Goal: Task Accomplishment & Management: Use online tool/utility

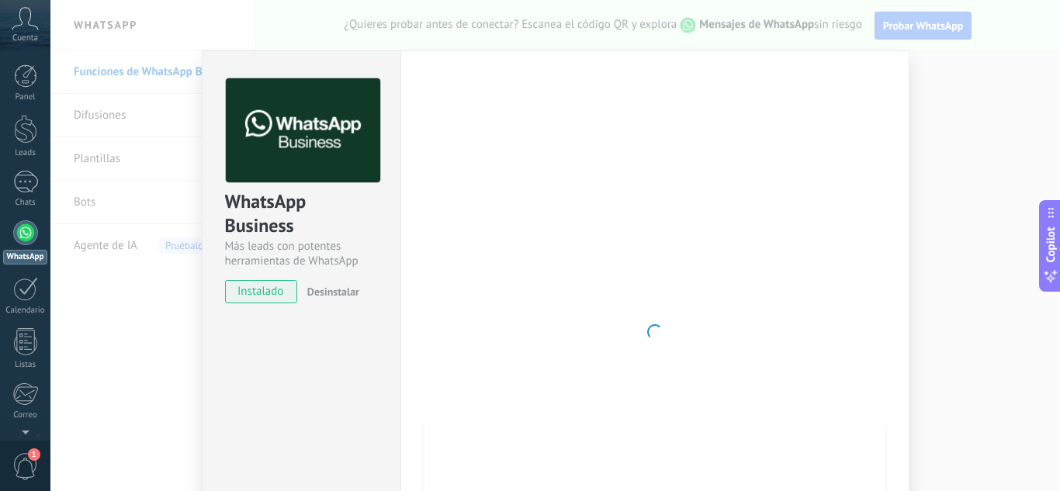
click at [985, 142] on div "WhatsApp Business Más leads con potentes herramientas de WhatsApp instalado Des…" at bounding box center [555, 245] width 1010 height 491
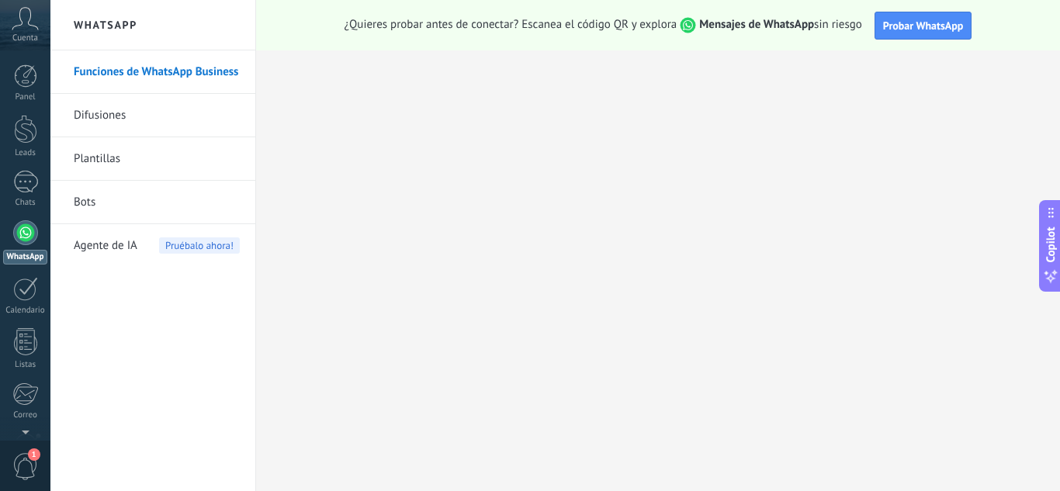
click at [29, 11] on icon at bounding box center [25, 18] width 27 height 23
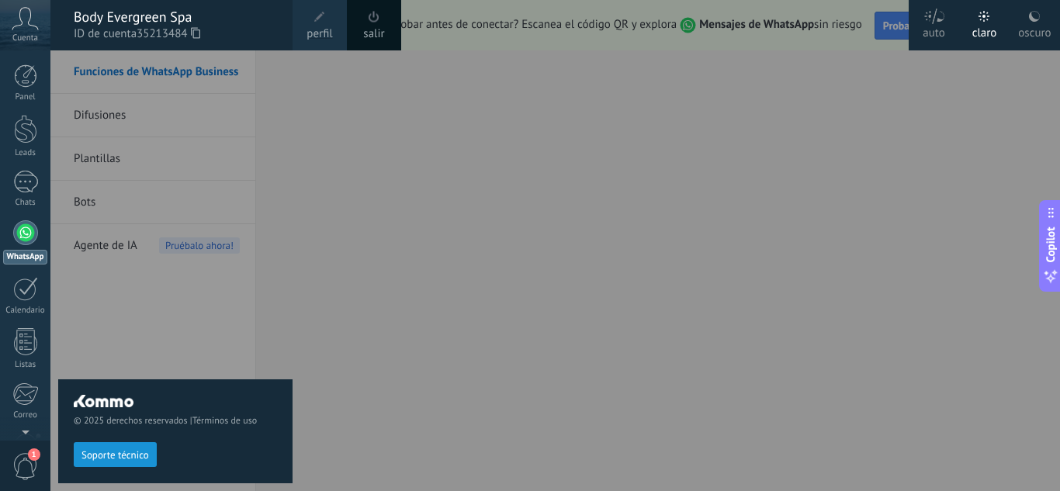
click at [122, 452] on span "Soporte técnico" at bounding box center [115, 455] width 68 height 11
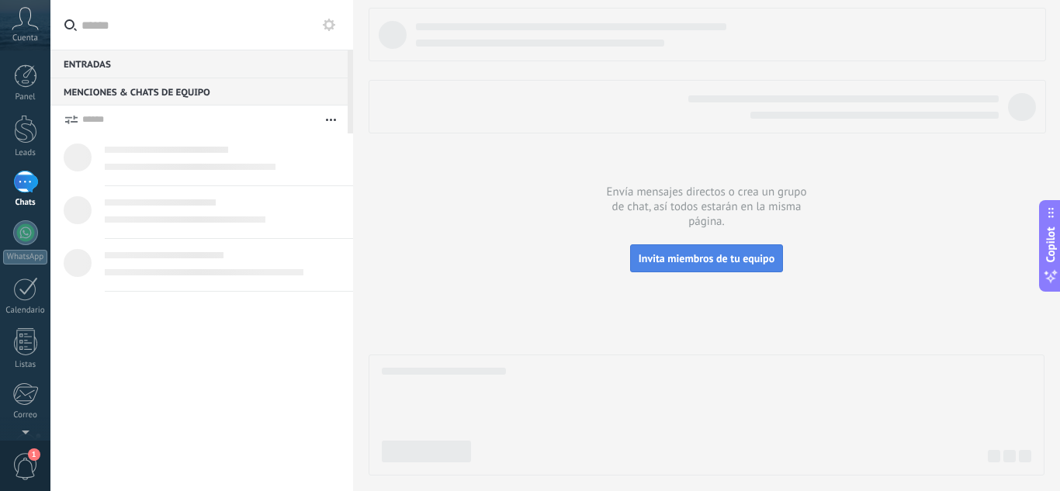
click at [717, 263] on span "Invita miembros de tu equipo" at bounding box center [707, 258] width 136 height 14
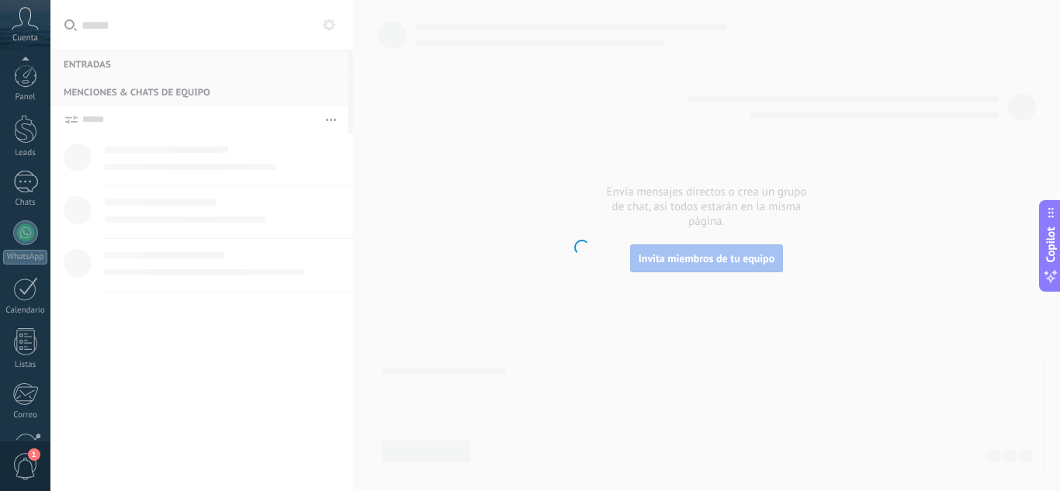
scroll to position [154, 0]
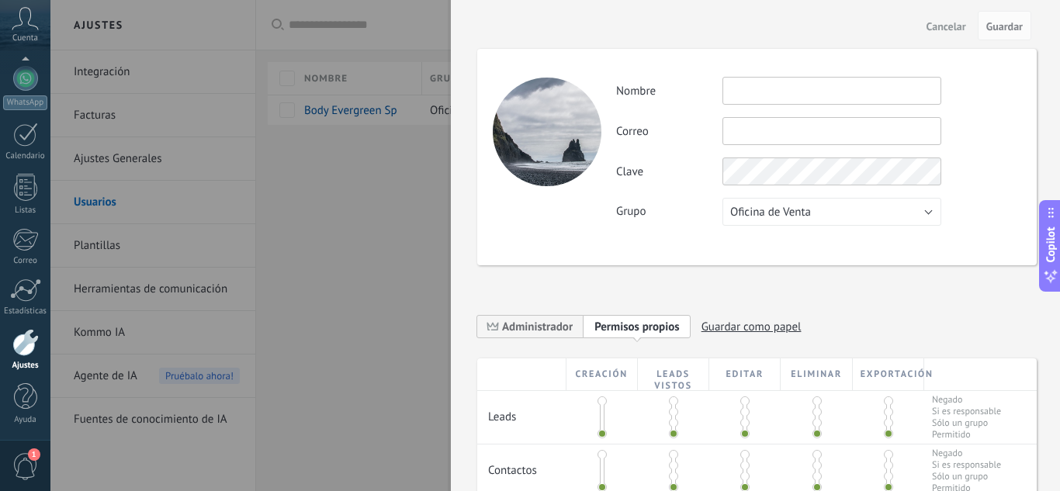
click at [952, 26] on span "Cancelar" at bounding box center [947, 26] width 40 height 11
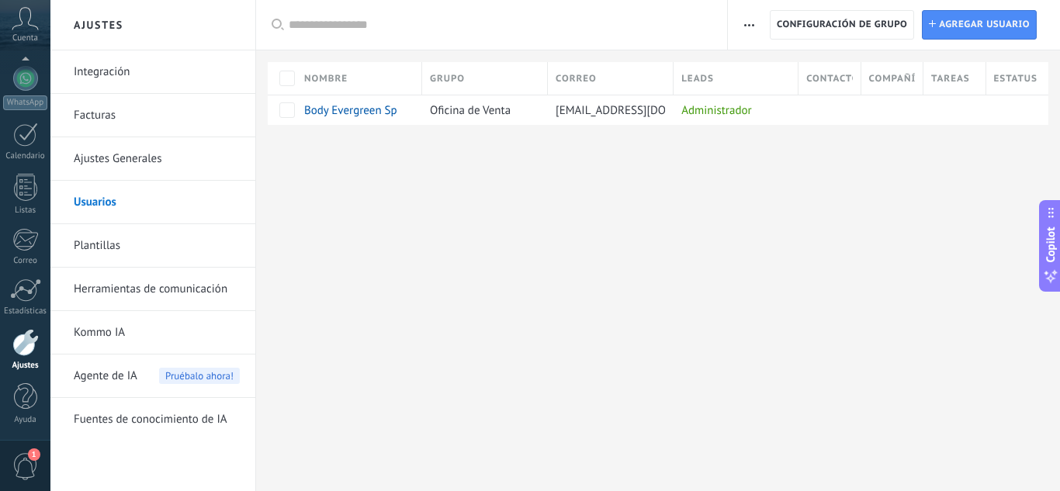
click at [88, 110] on link "Facturas" at bounding box center [157, 115] width 166 height 43
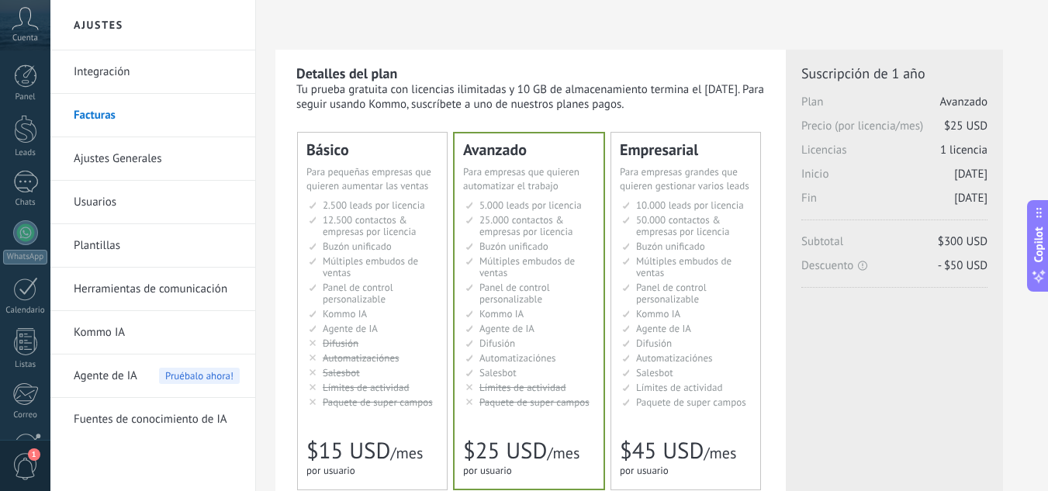
click at [139, 68] on link "Integración" at bounding box center [157, 71] width 166 height 43
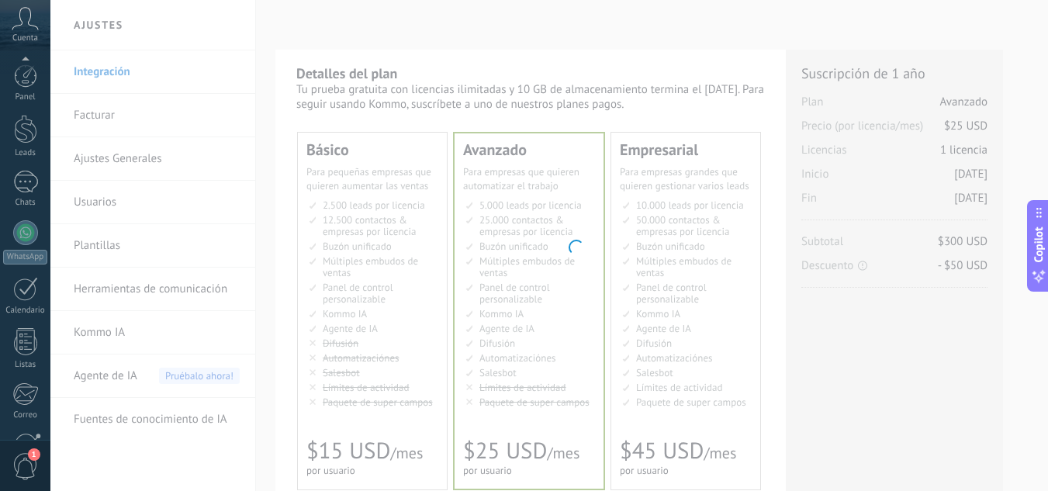
scroll to position [154, 0]
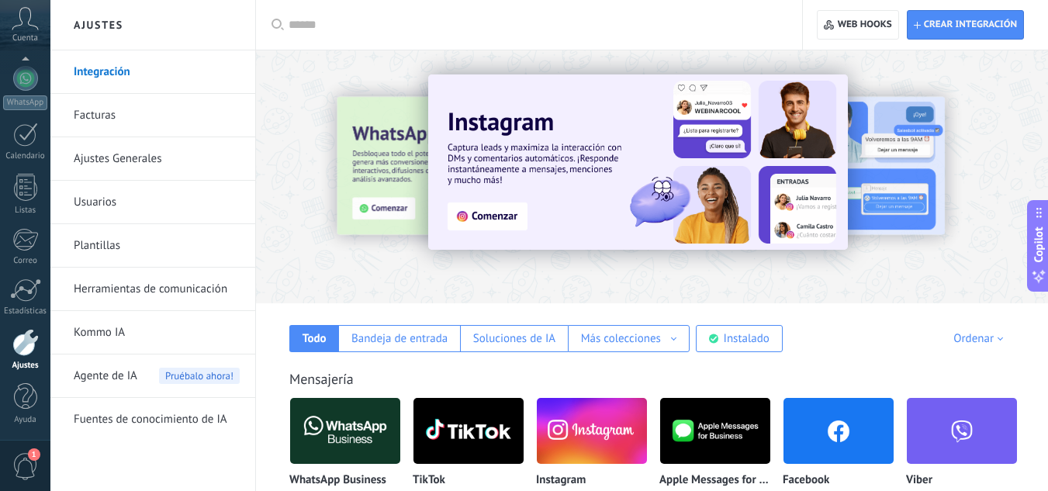
click at [31, 466] on span "1" at bounding box center [25, 466] width 26 height 27
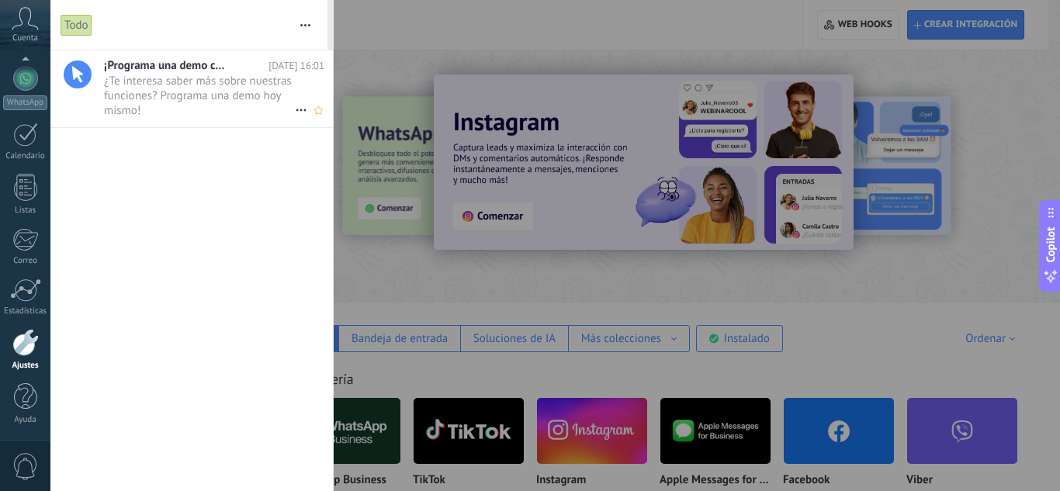
click at [219, 108] on span "¿Te interesa saber más sobre nuestras funciones? Programa una demo hoy mismo! •…" at bounding box center [199, 95] width 191 height 43
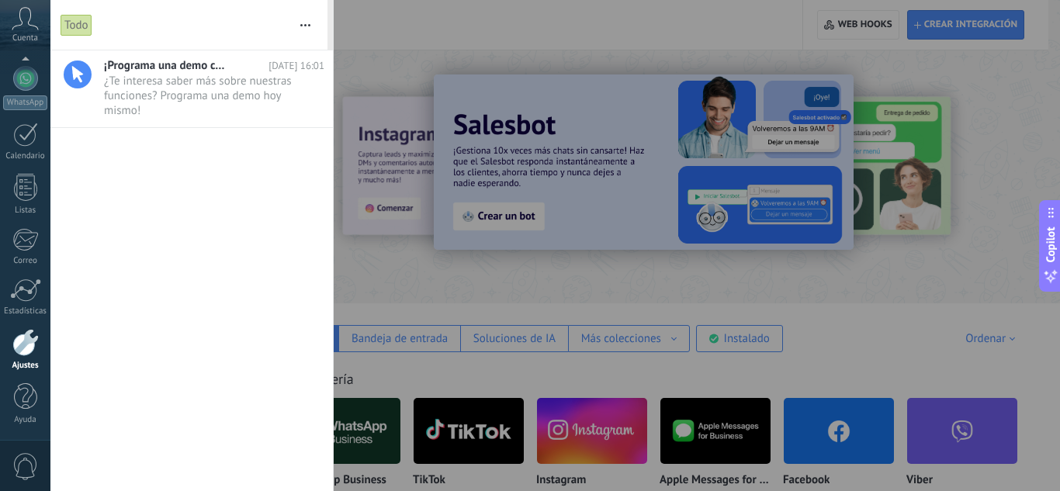
click at [902, 100] on div at bounding box center [530, 245] width 1060 height 491
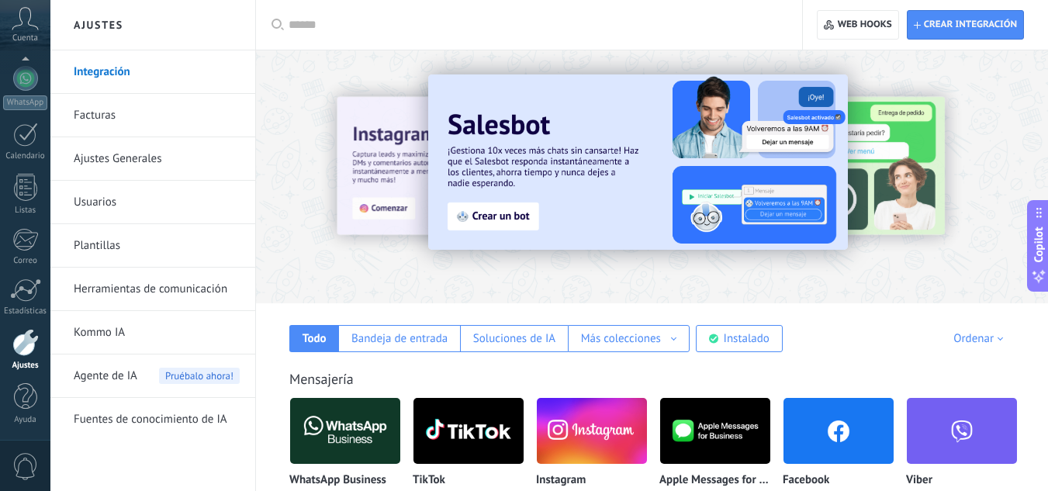
click at [21, 339] on div at bounding box center [25, 342] width 26 height 27
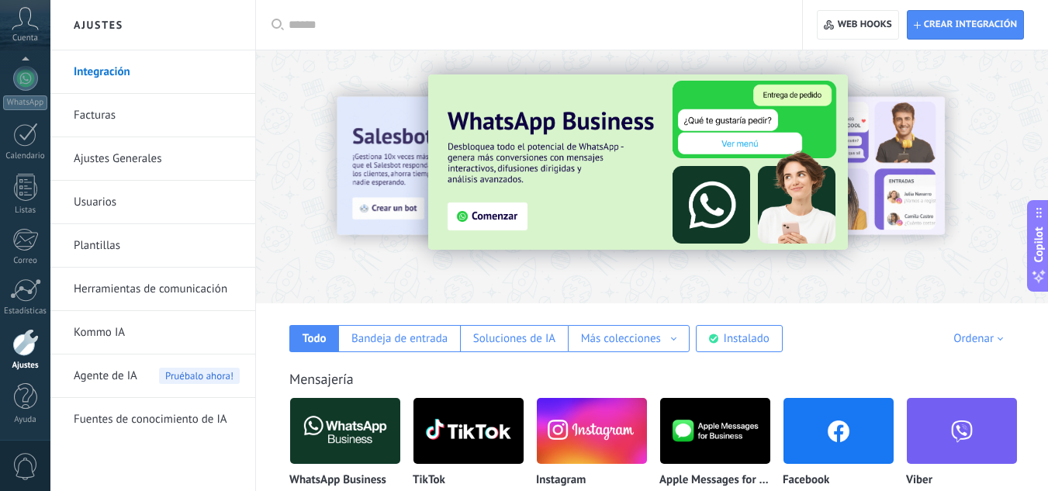
click at [21, 339] on div at bounding box center [25, 342] width 26 height 27
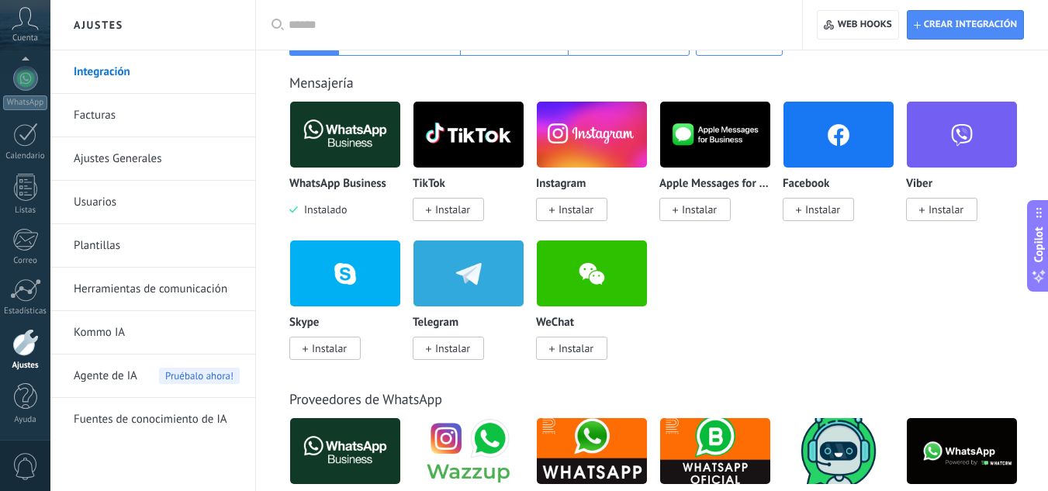
scroll to position [308, 0]
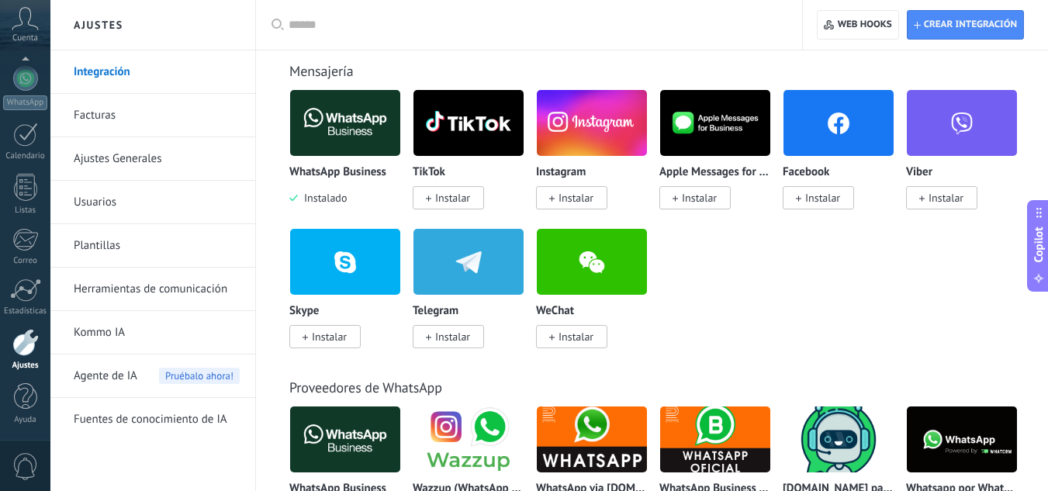
click at [568, 195] on span "Instalar" at bounding box center [576, 198] width 35 height 14
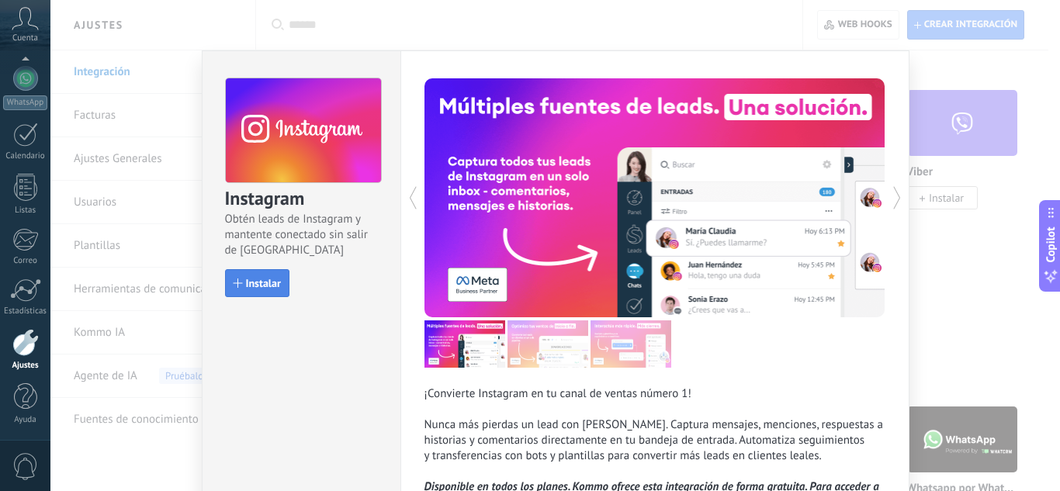
click at [238, 280] on div "button" at bounding box center [238, 283] width 9 height 9
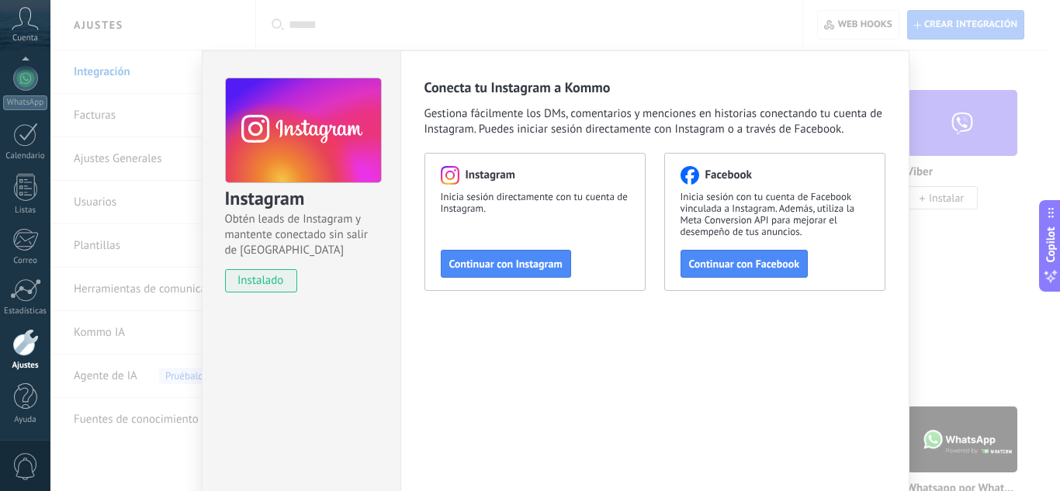
click at [988, 55] on div "Instagram Obtén leads de Instagram y mantente conectado sin salir de Kommo inst…" at bounding box center [555, 245] width 1010 height 491
